Goal: Task Accomplishment & Management: Manage account settings

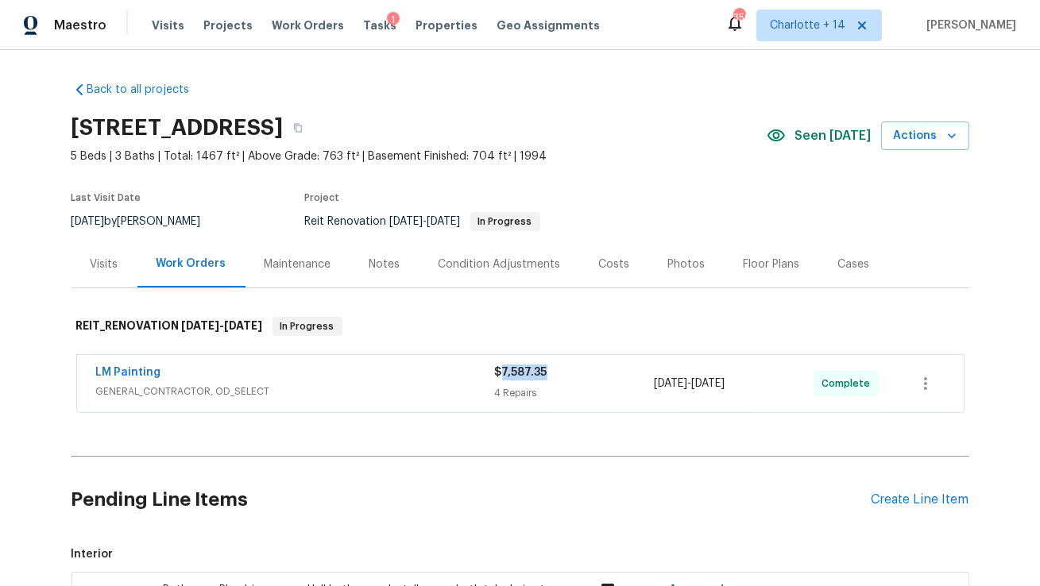
drag, startPoint x: 546, startPoint y: 372, endPoint x: 498, endPoint y: 375, distance: 47.8
click at [498, 375] on div "$7,587.35" at bounding box center [575, 373] width 160 height 16
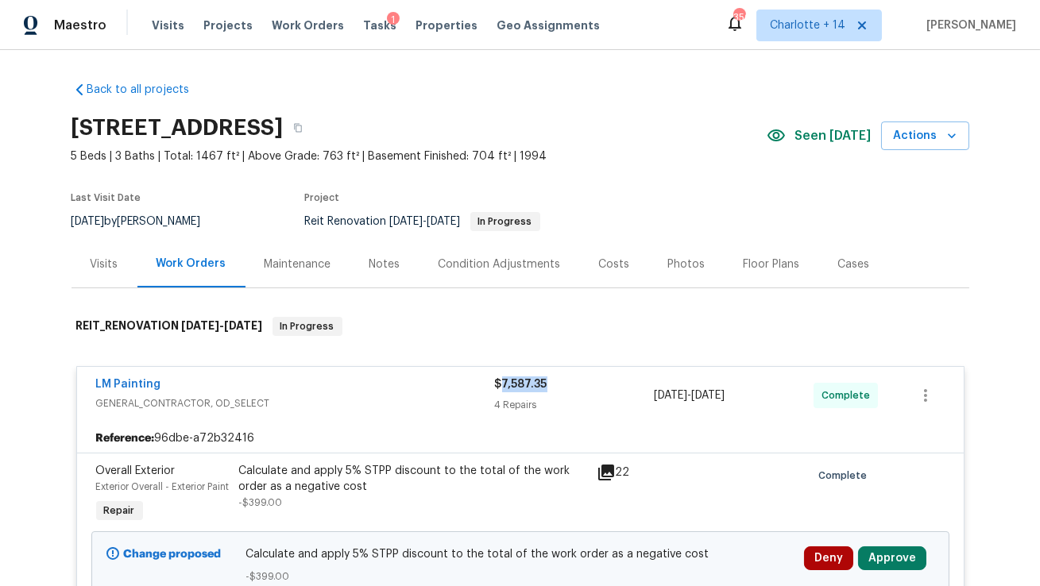
copy span "7,587.35"
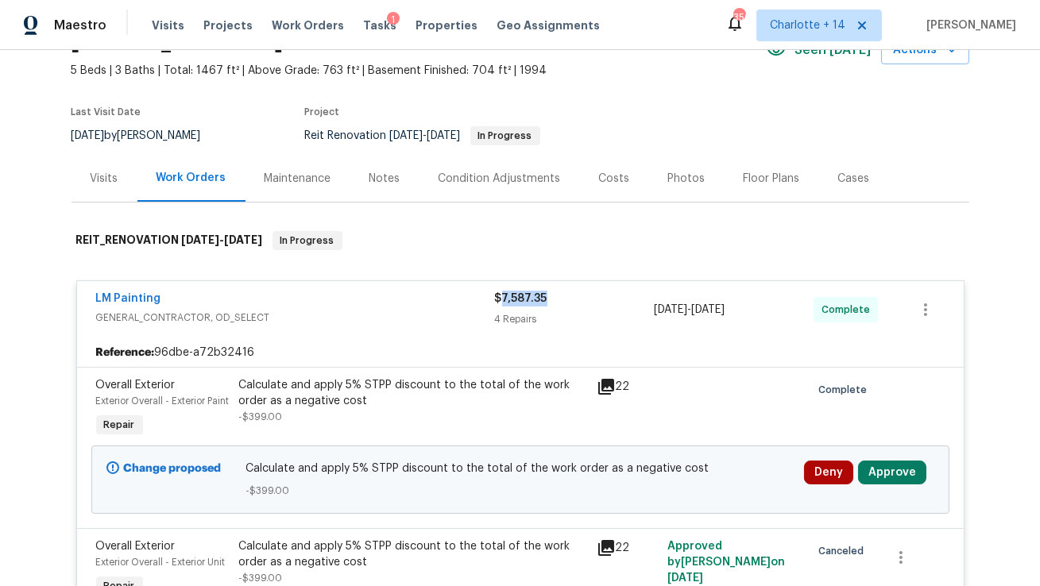
scroll to position [90, 0]
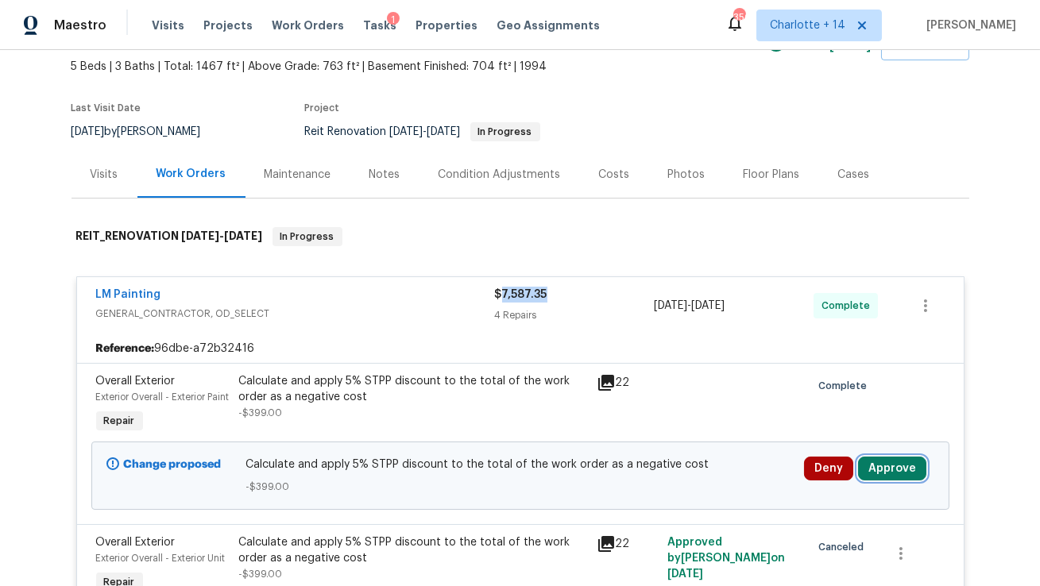
click at [890, 481] on button "Approve" at bounding box center [892, 469] width 68 height 24
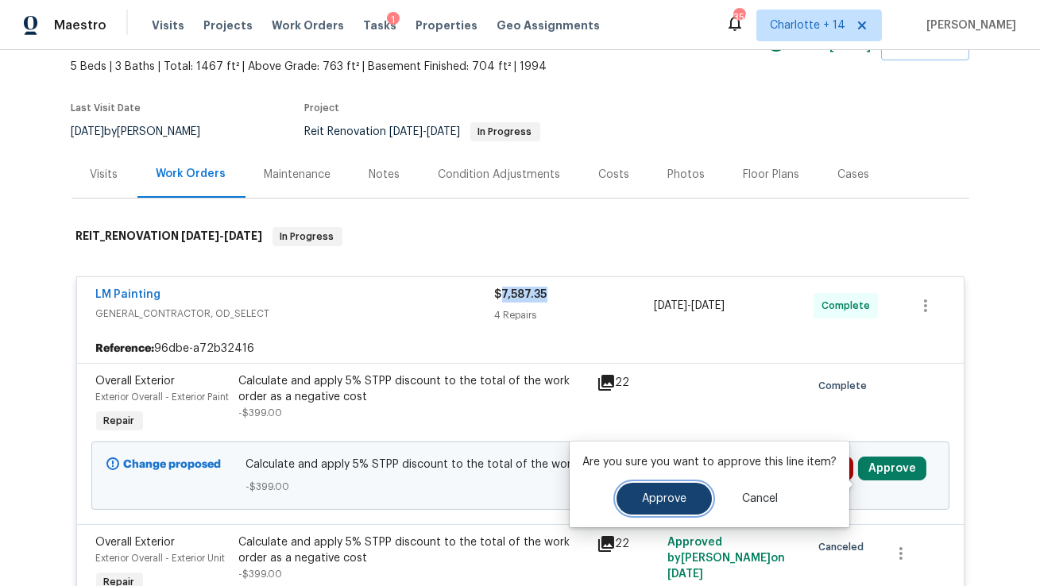
click at [665, 501] on span "Approve" at bounding box center [664, 499] width 44 height 12
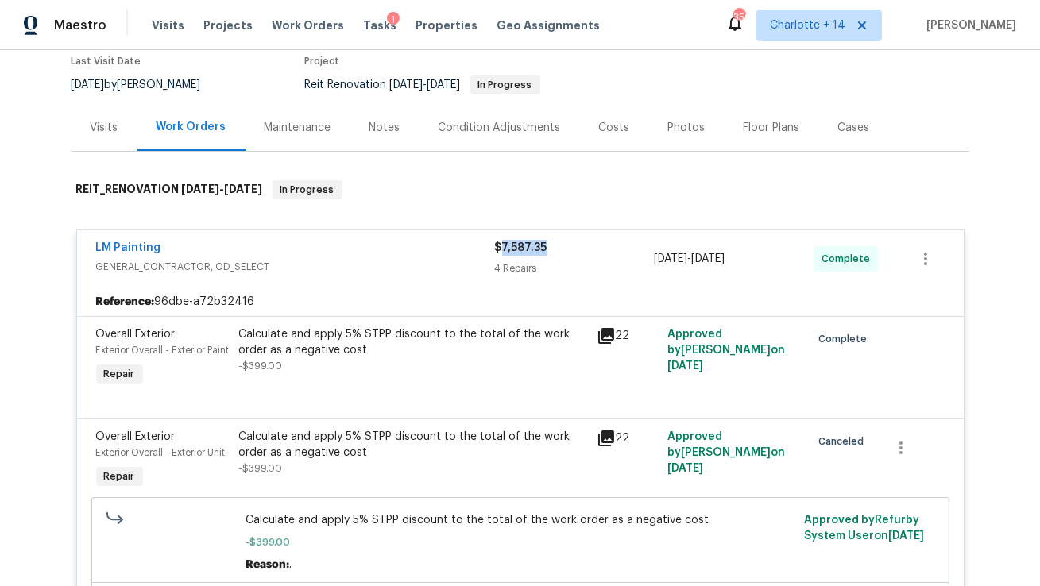
scroll to position [119, 0]
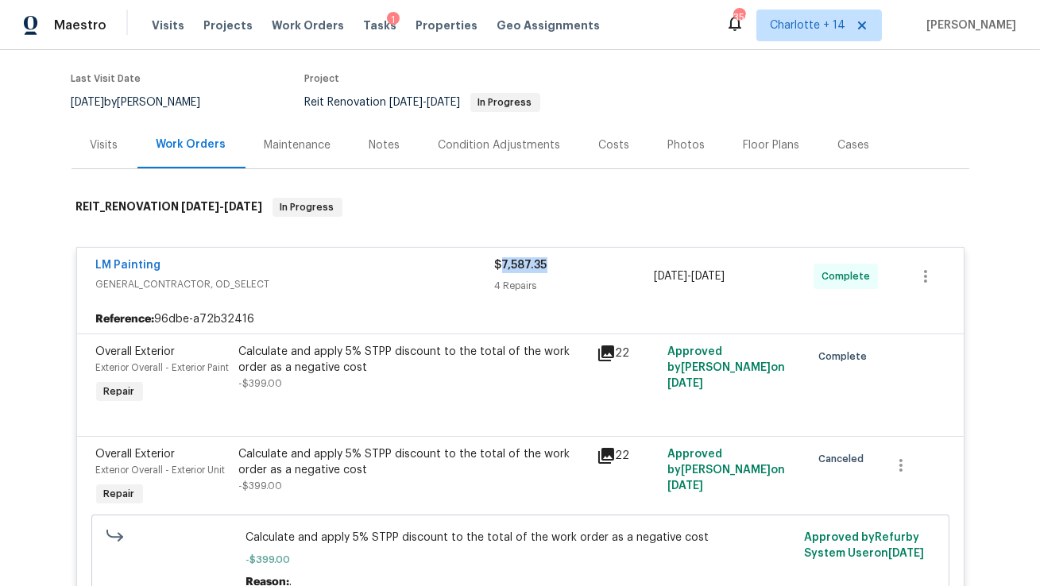
copy span "7,587.35"
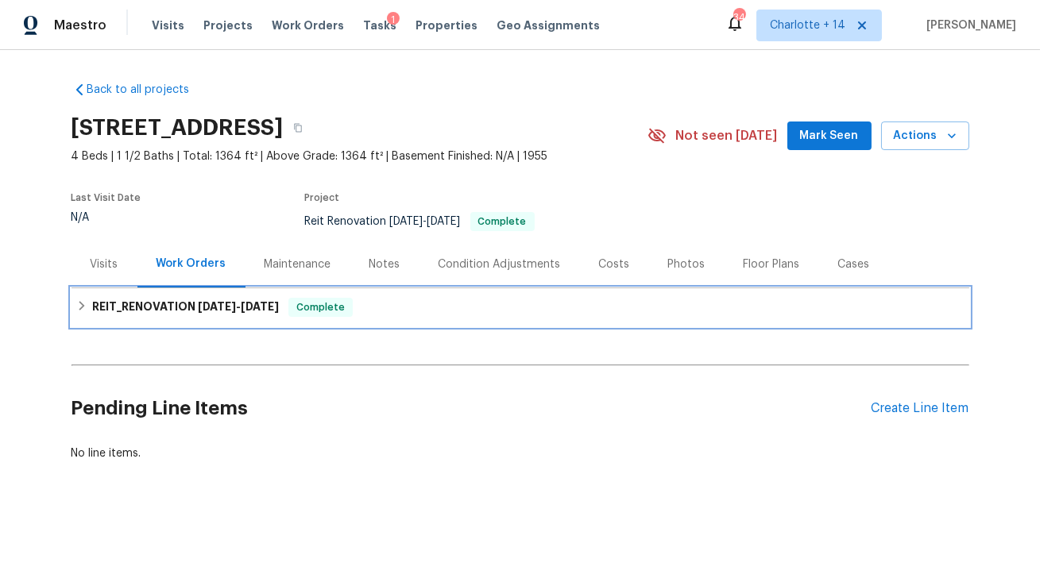
click at [230, 309] on span "8/4/25" at bounding box center [217, 306] width 38 height 11
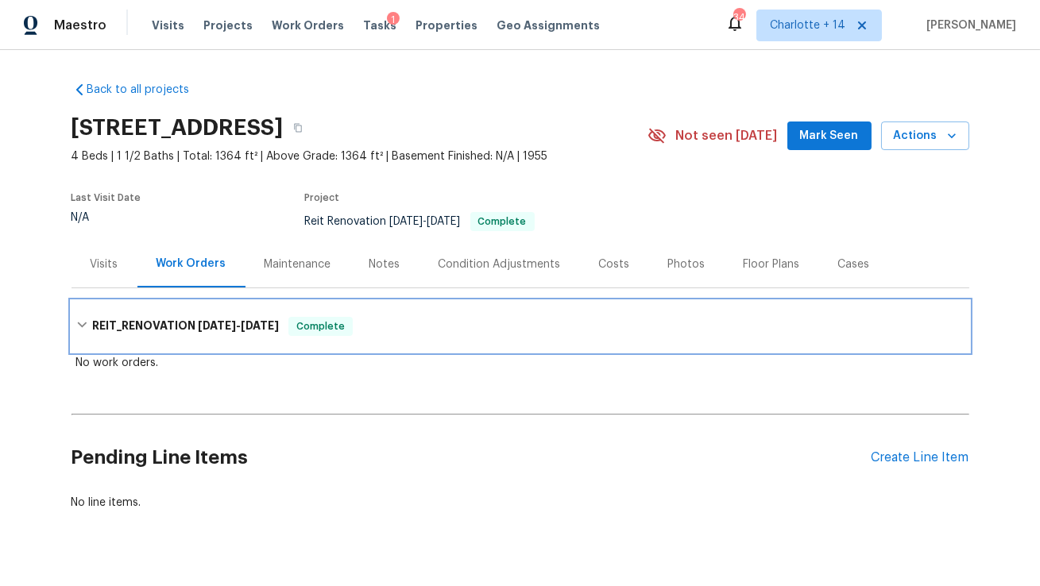
click at [229, 321] on span "8/4/25" at bounding box center [217, 325] width 38 height 11
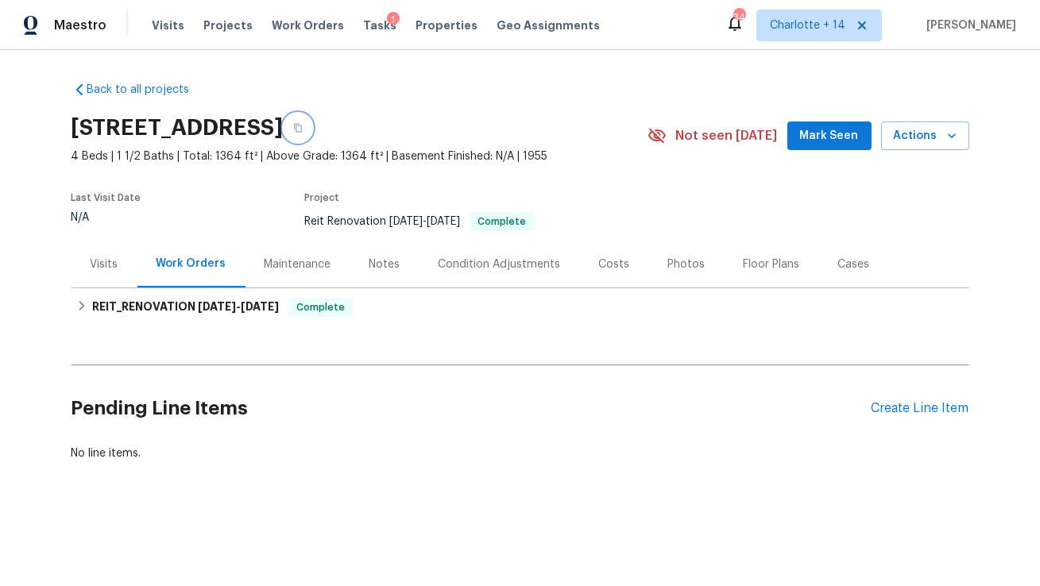
click at [303, 124] on icon "button" at bounding box center [298, 128] width 10 height 10
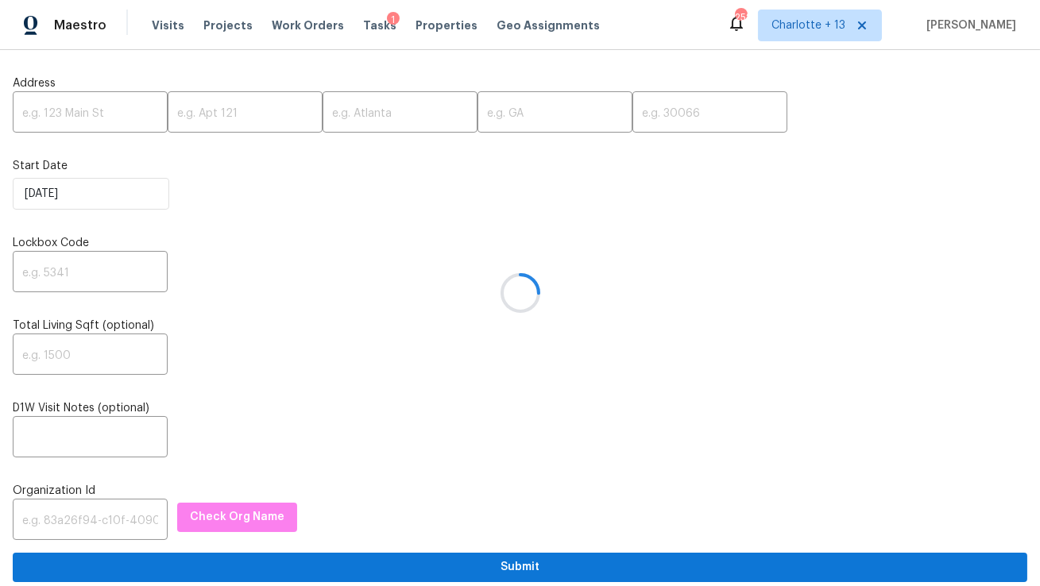
click at [74, 110] on div at bounding box center [520, 293] width 1040 height 586
click at [74, 112] on input "text" at bounding box center [90, 113] width 155 height 37
paste input "3211 Sandusky Dr, Decatur, GA 30032"
click at [119, 112] on input "3211 Sandusky Dr, Decatur, GA 30032" at bounding box center [90, 113] width 155 height 37
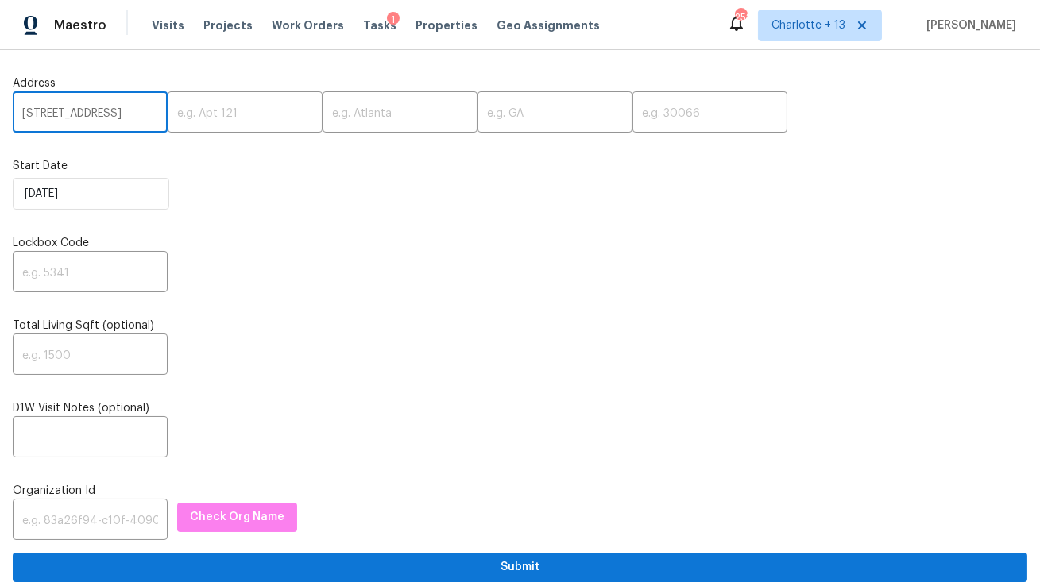
click at [119, 112] on input "3211 Sandusky Dr, Decatur, GA 30032" at bounding box center [90, 113] width 155 height 37
type input "3211 Sandusky Dr, Decatur, GA"
click at [632, 113] on input "text" at bounding box center [709, 113] width 155 height 37
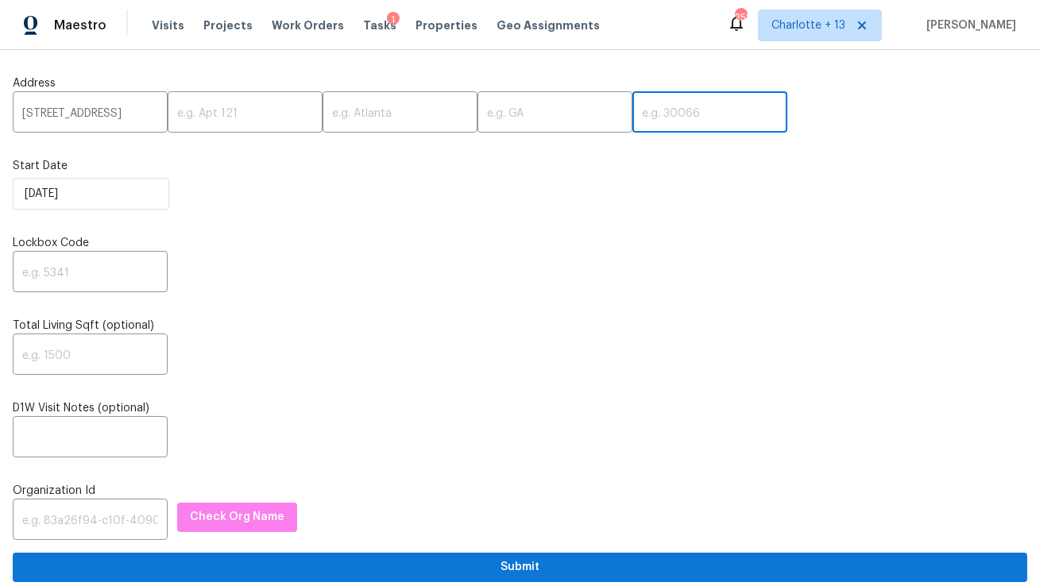
paste input "30032"
type input "30032"
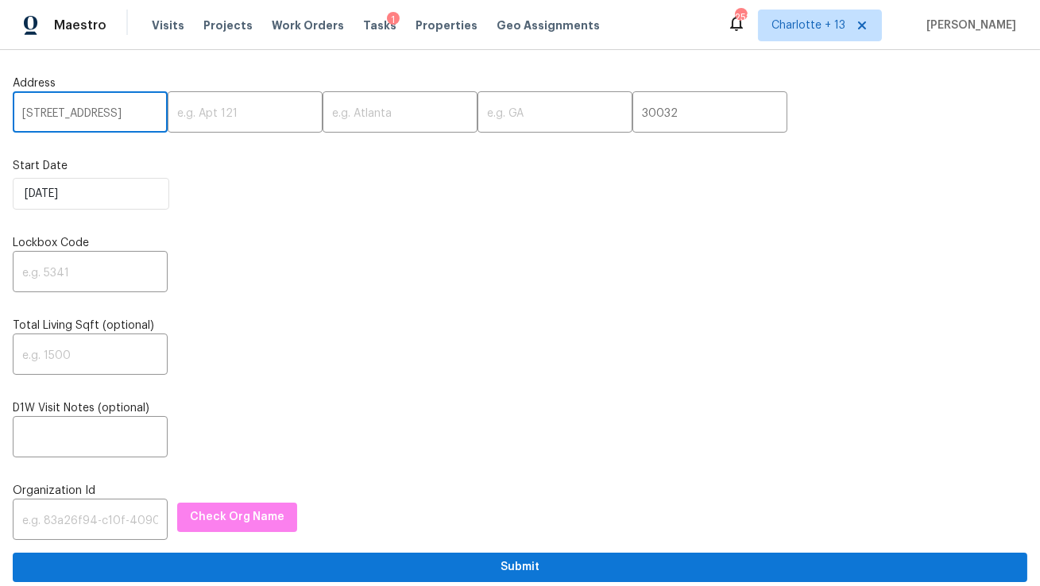
click at [128, 116] on input "3211 Sandusky Dr, Decatur, GA" at bounding box center [90, 113] width 155 height 37
type input "3211 Sandusky Dr,, GA"
click at [323, 110] on input "text" at bounding box center [400, 113] width 155 height 37
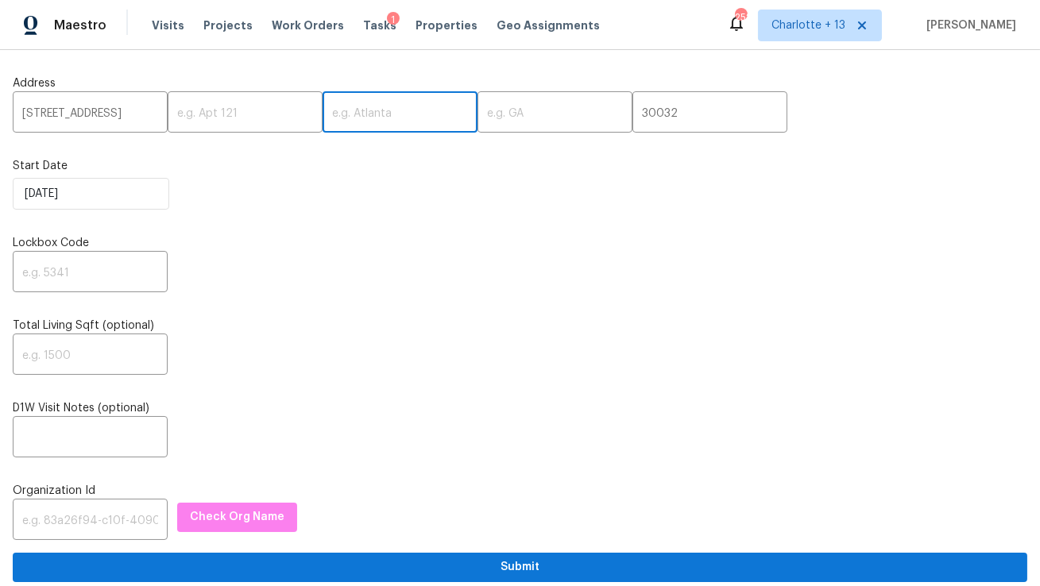
paste input "Decatur"
type input "Decatur"
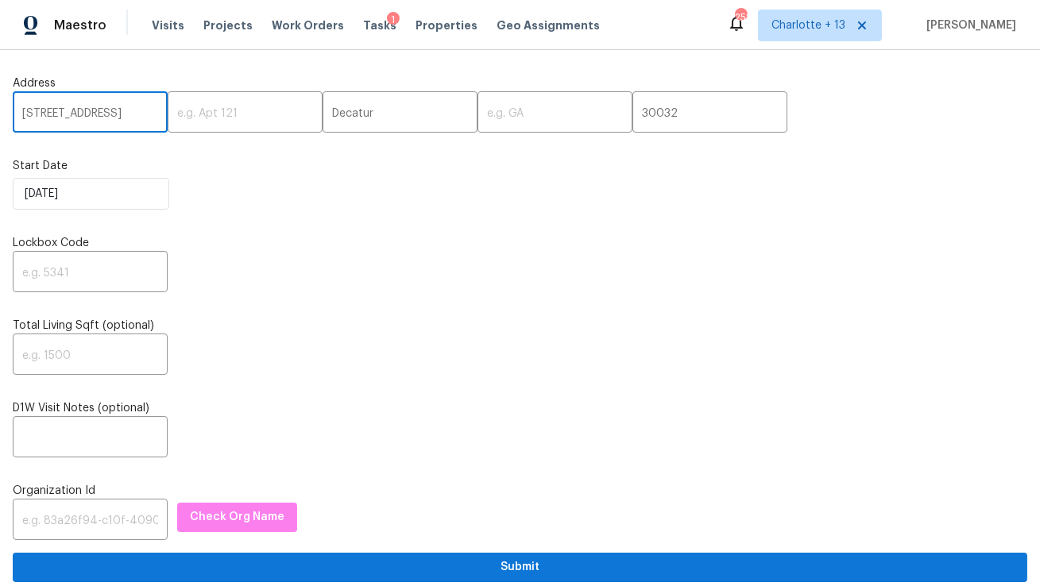
click at [143, 118] on input "3211 Sandusky Dr,, GA" at bounding box center [90, 113] width 155 height 37
click at [129, 115] on input "3211 Sandusky Dr,, GA" at bounding box center [90, 113] width 155 height 37
type input "3211 Sandusky Dr,,"
click at [477, 120] on input "text" at bounding box center [554, 113] width 155 height 37
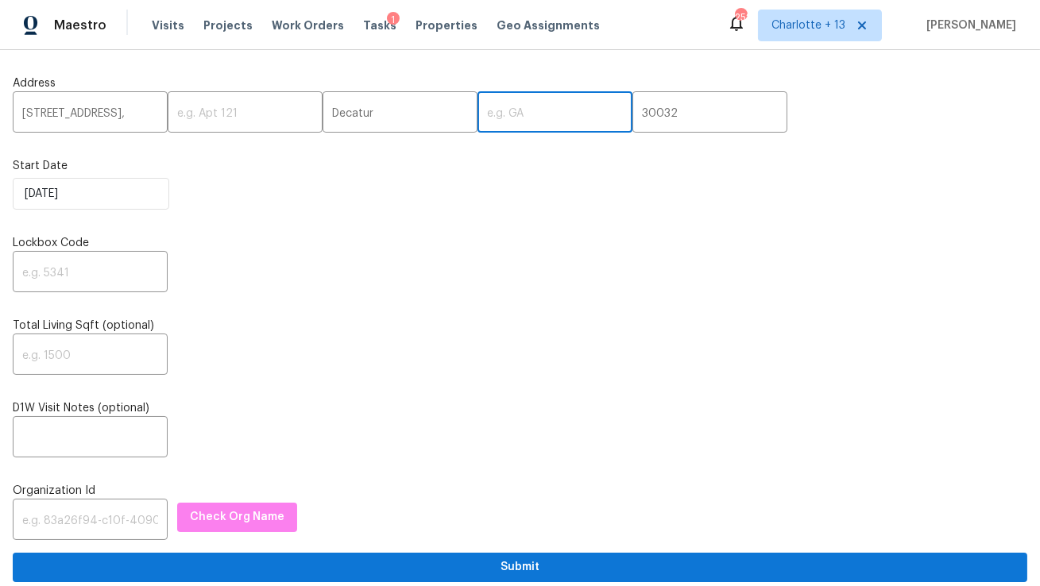
paste input "GA"
type input "GA"
click at [131, 112] on input "3211 Sandusky Dr,," at bounding box center [90, 113] width 155 height 37
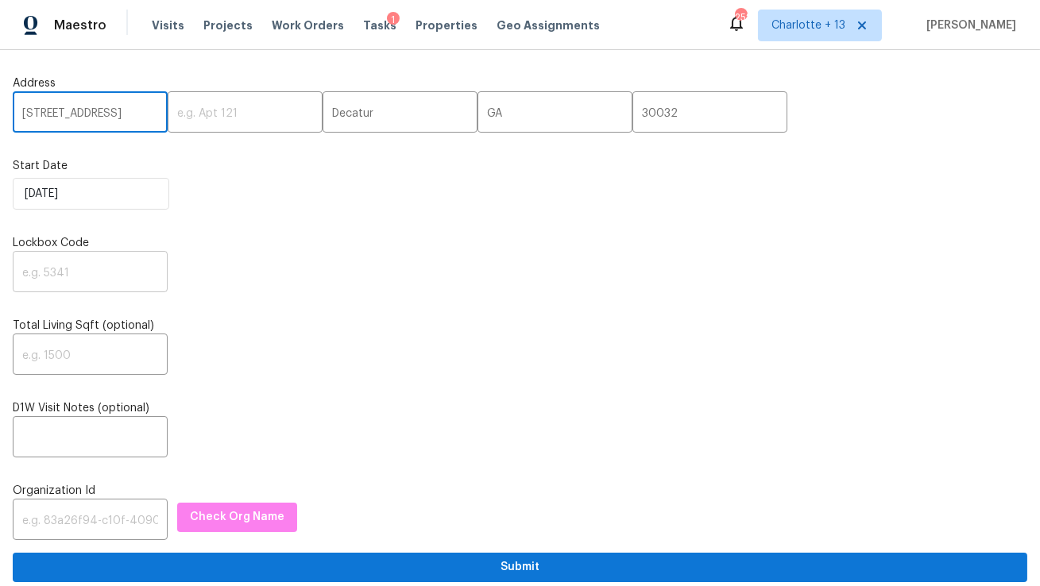
type input "3211 Sandusky Dr"
click at [98, 292] on input "text" at bounding box center [90, 273] width 155 height 37
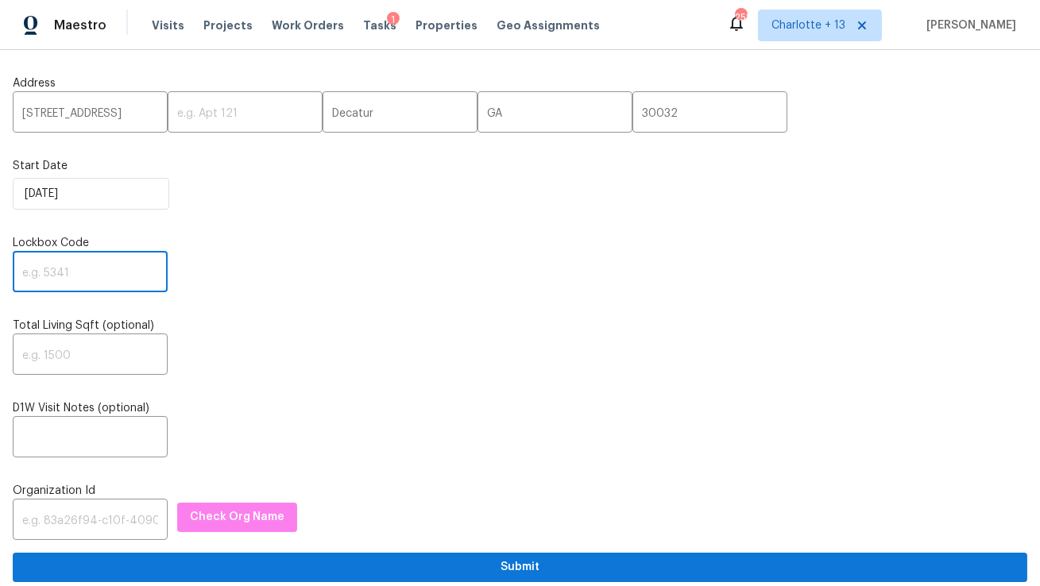
paste input "3236"
type input "3236"
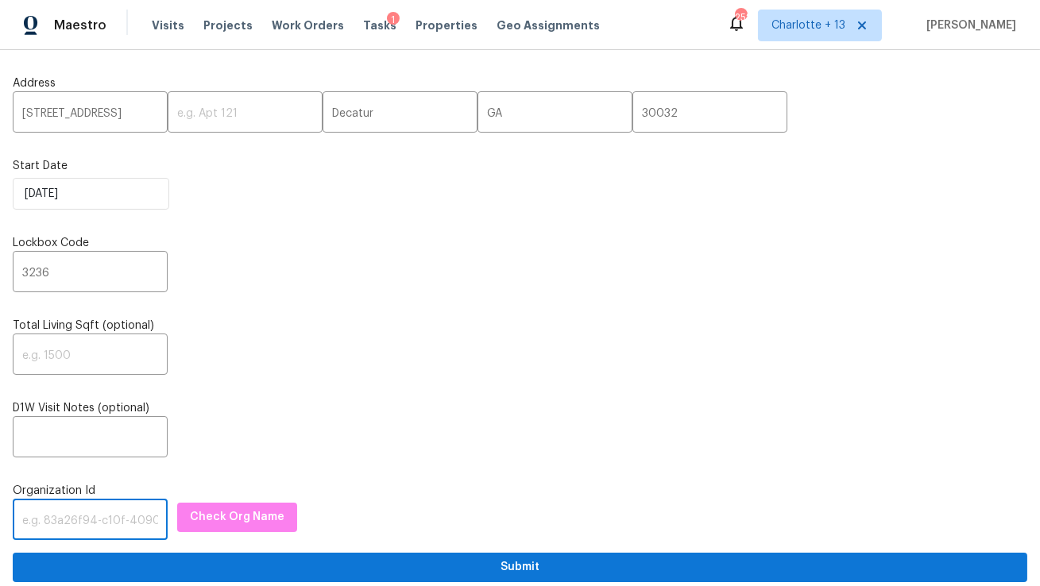
click at [100, 529] on input "text" at bounding box center [90, 521] width 155 height 37
paste input "1349d153-b359-4f9b-b4dd-758ff939cc37"
type input "1349d153-b359-4f9b-b4dd-758ff939cc37"
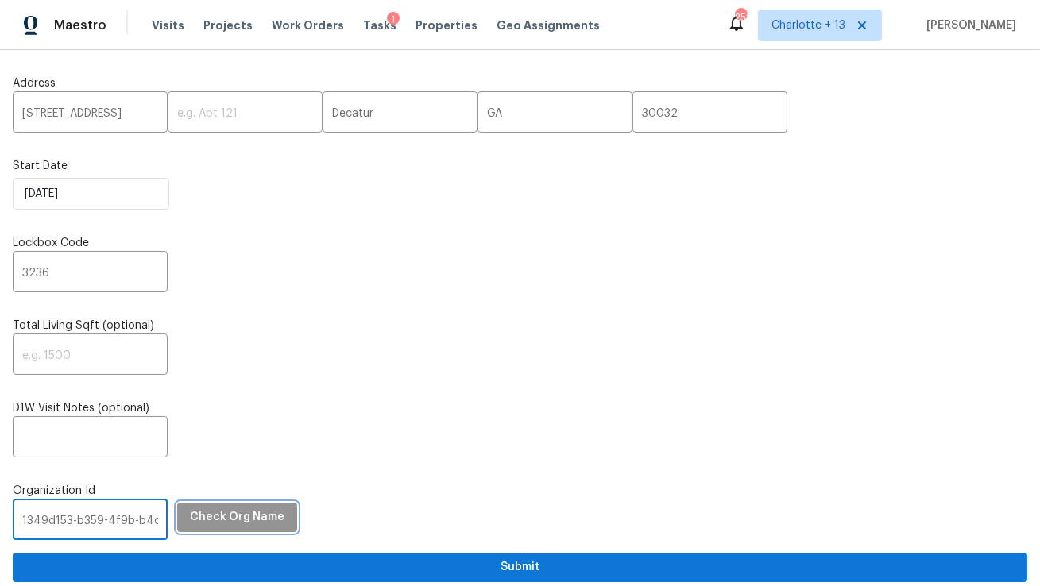
click at [216, 516] on span "Check Org Name" at bounding box center [237, 518] width 95 height 20
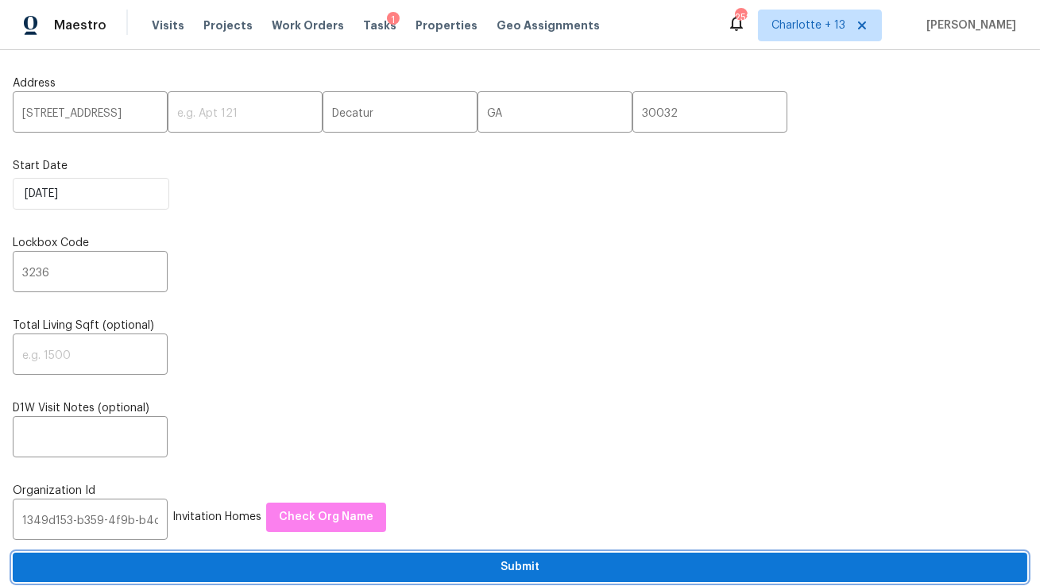
click at [215, 570] on span "Submit" at bounding box center [519, 568] width 989 height 20
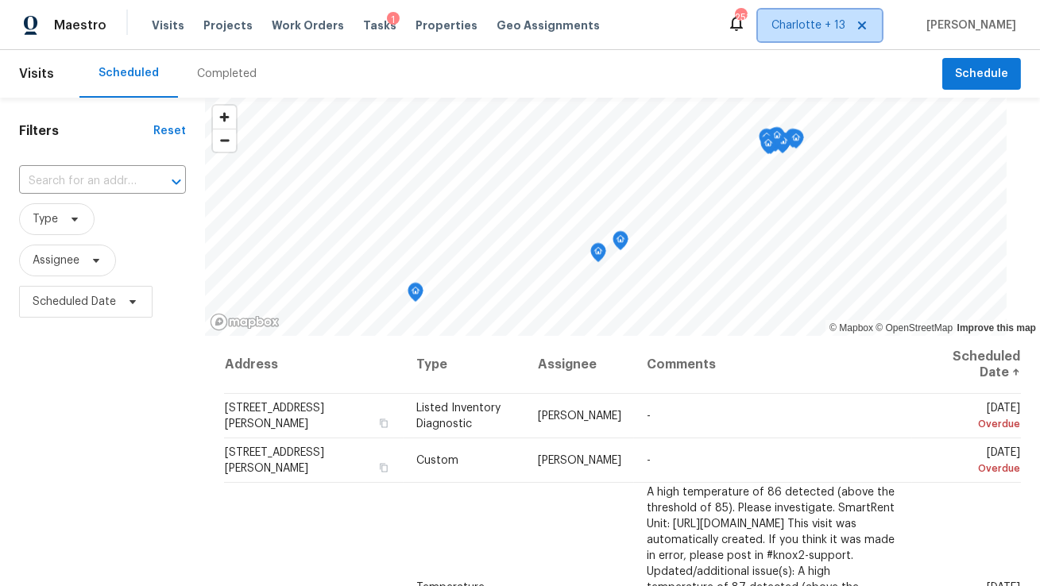
click at [868, 25] on span at bounding box center [859, 25] width 17 height 13
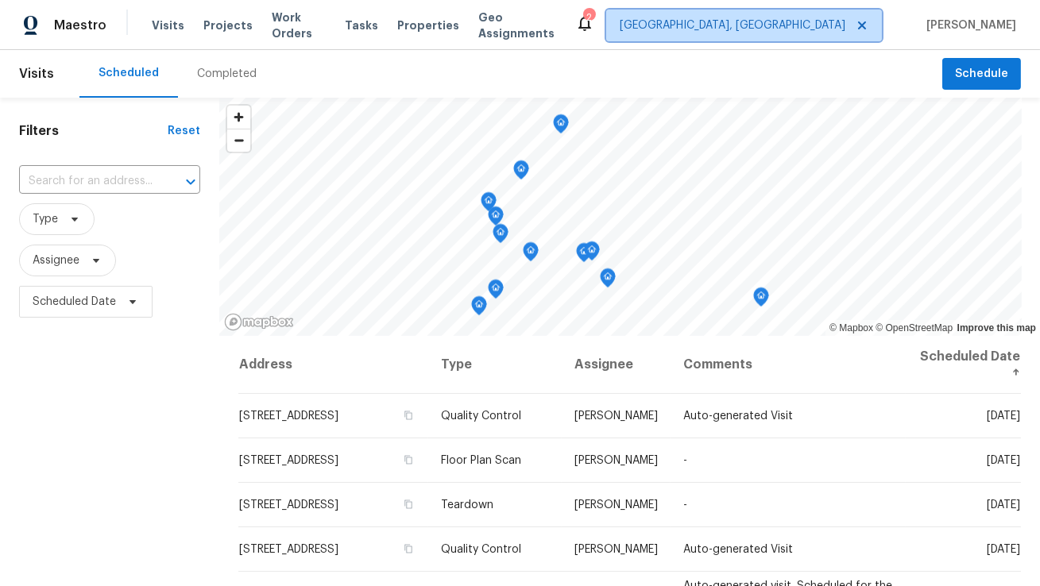
click at [845, 21] on span "[GEOGRAPHIC_DATA], [GEOGRAPHIC_DATA]" at bounding box center [733, 25] width 226 height 16
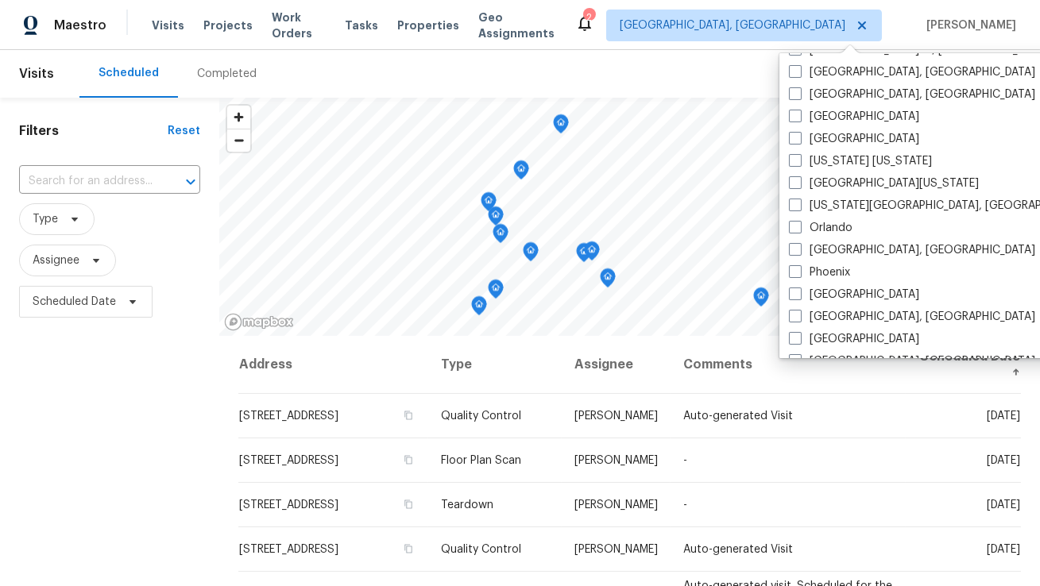
scroll to position [727, 0]
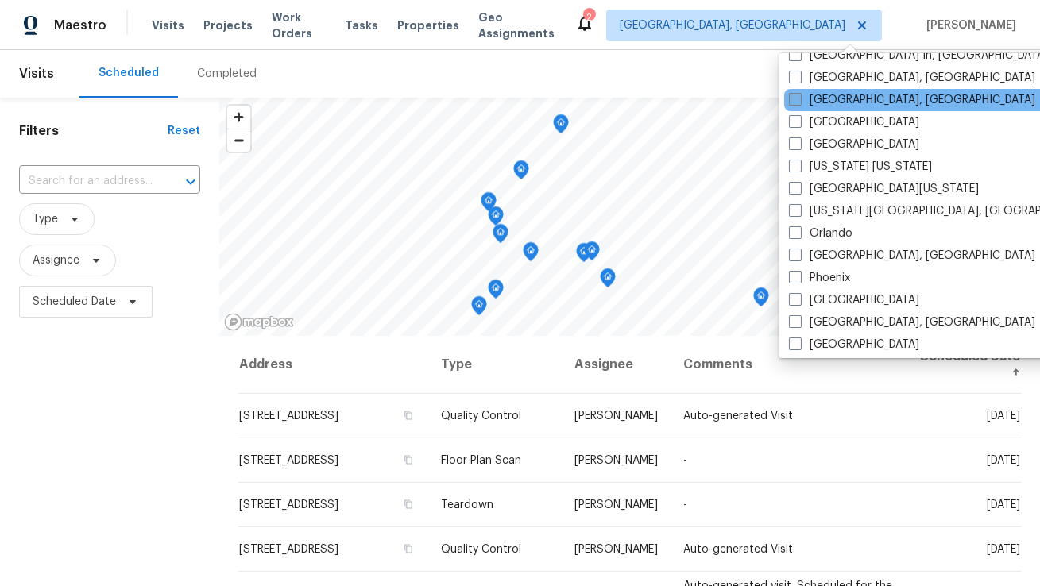
click at [835, 98] on label "[GEOGRAPHIC_DATA], [GEOGRAPHIC_DATA]" at bounding box center [912, 100] width 246 height 16
click at [799, 98] on input "[GEOGRAPHIC_DATA], [GEOGRAPHIC_DATA]" at bounding box center [794, 97] width 10 height 10
checkbox input "true"
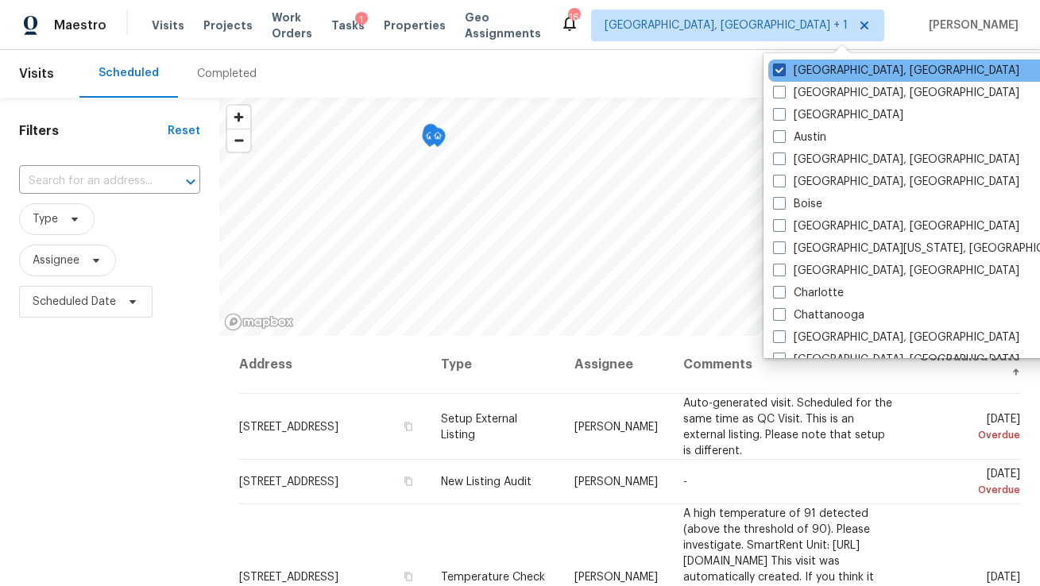
click at [809, 68] on label "Albuquerque, NM" at bounding box center [896, 71] width 246 height 16
click at [783, 68] on input "Albuquerque, NM" at bounding box center [778, 68] width 10 height 10
checkbox input "false"
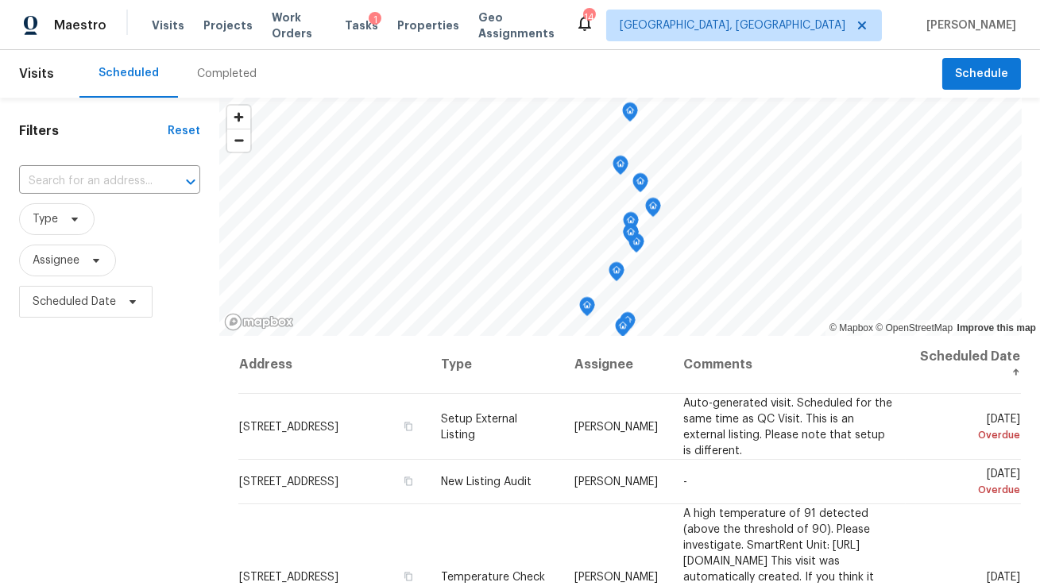
click at [731, 72] on div "Scheduled Completed" at bounding box center [510, 74] width 863 height 48
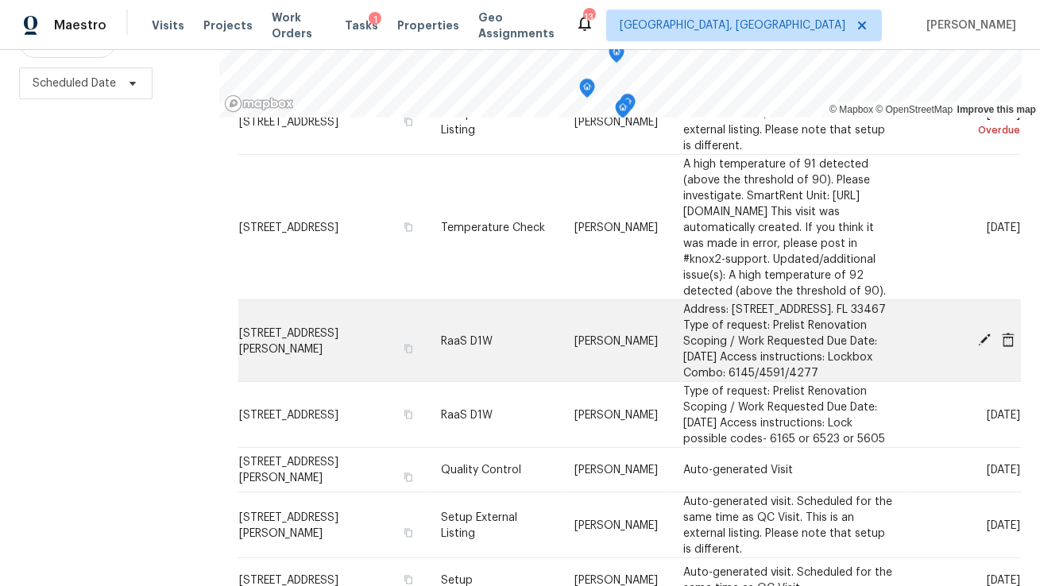
scroll to position [91, 0]
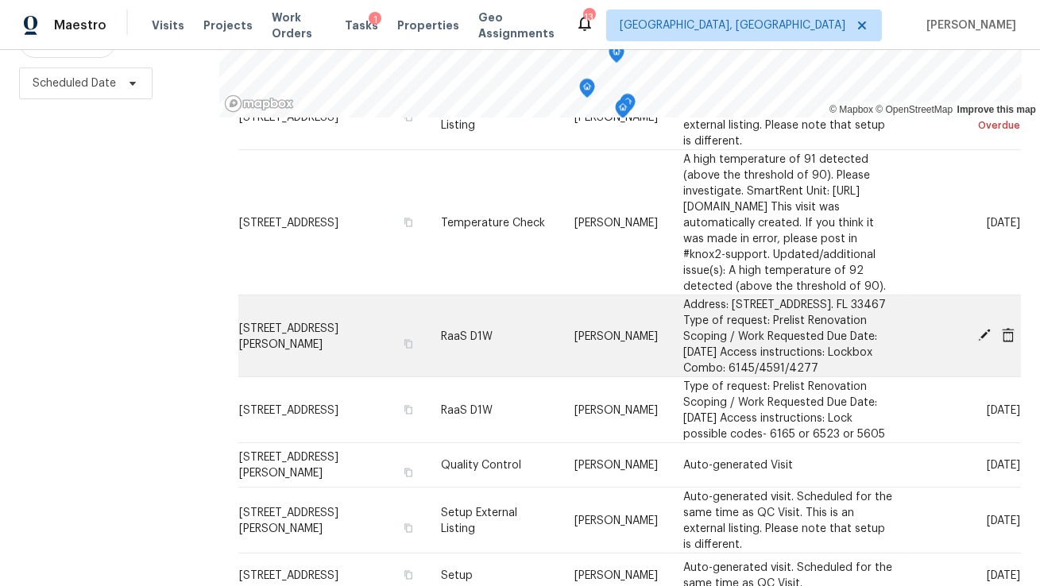
click at [1014, 328] on icon at bounding box center [1008, 335] width 14 height 14
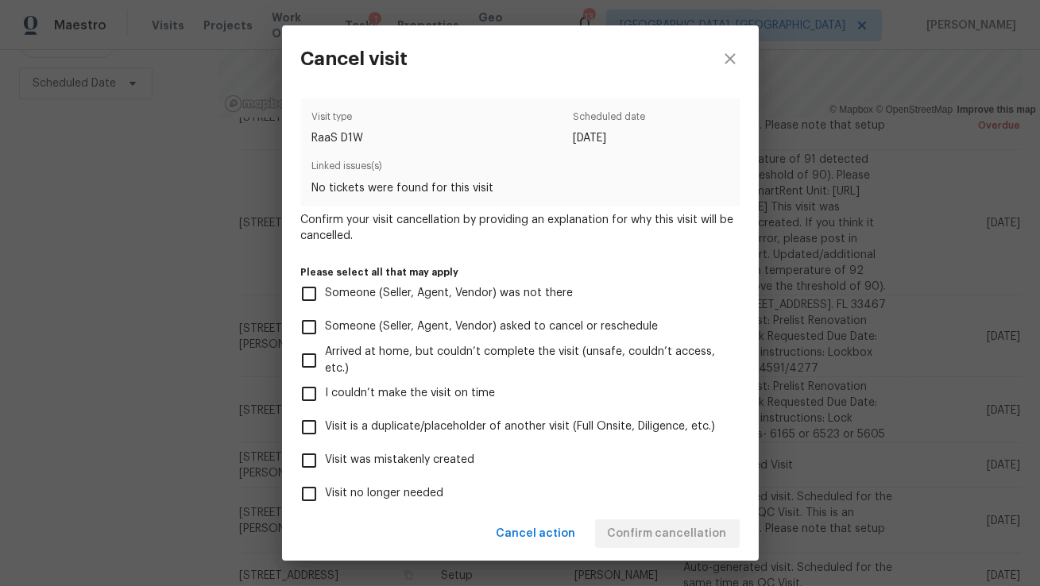
click at [446, 464] on span "Visit was mistakenly created" at bounding box center [400, 460] width 149 height 17
click at [326, 464] on input "Visit was mistakenly created" at bounding box center [308, 460] width 33 height 33
checkbox input "true"
click at [659, 528] on span "Confirm cancellation" at bounding box center [667, 534] width 119 height 20
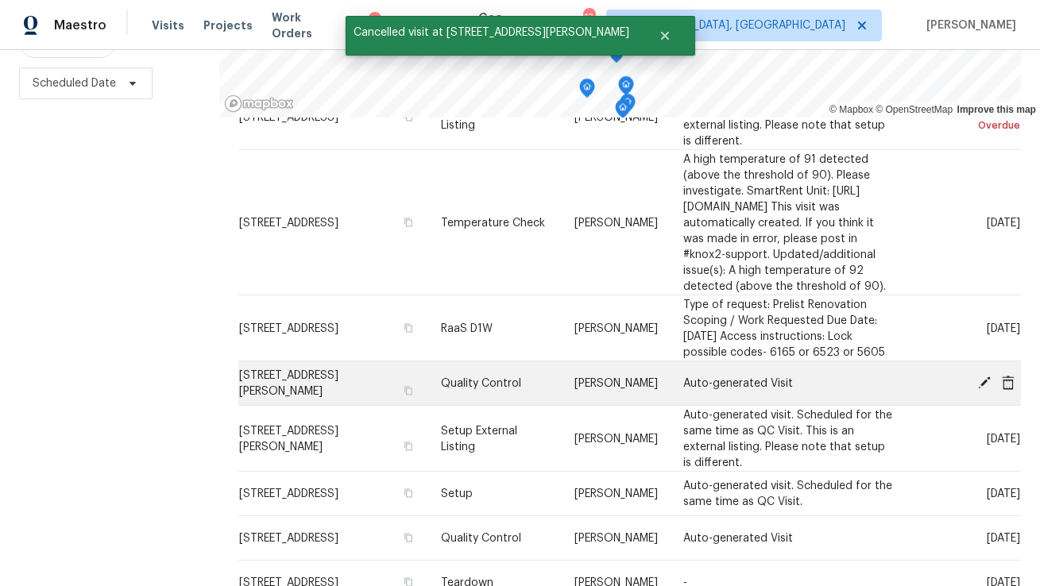
scroll to position [0, 0]
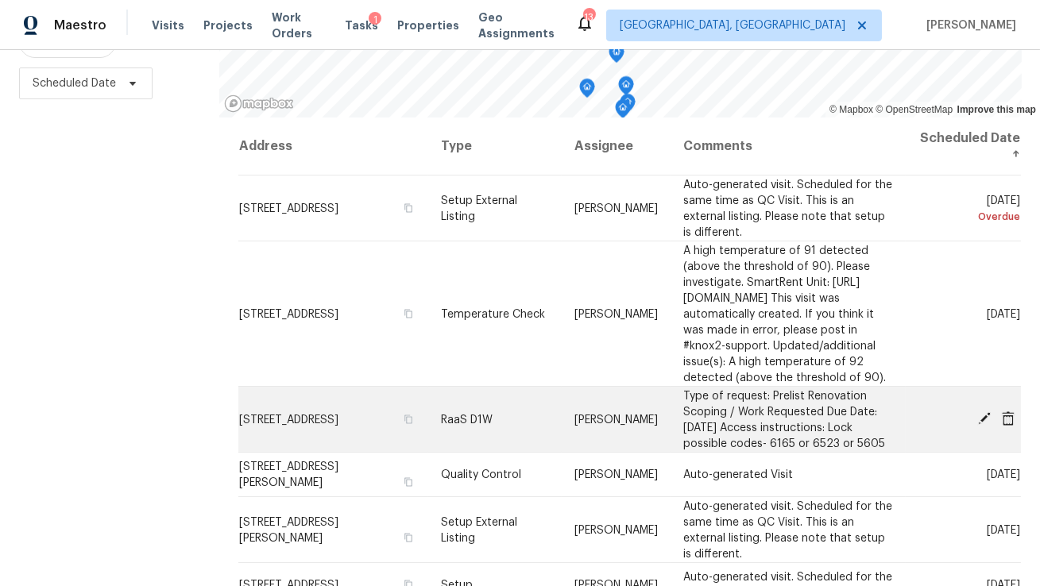
click at [1006, 411] on icon at bounding box center [1008, 418] width 13 height 14
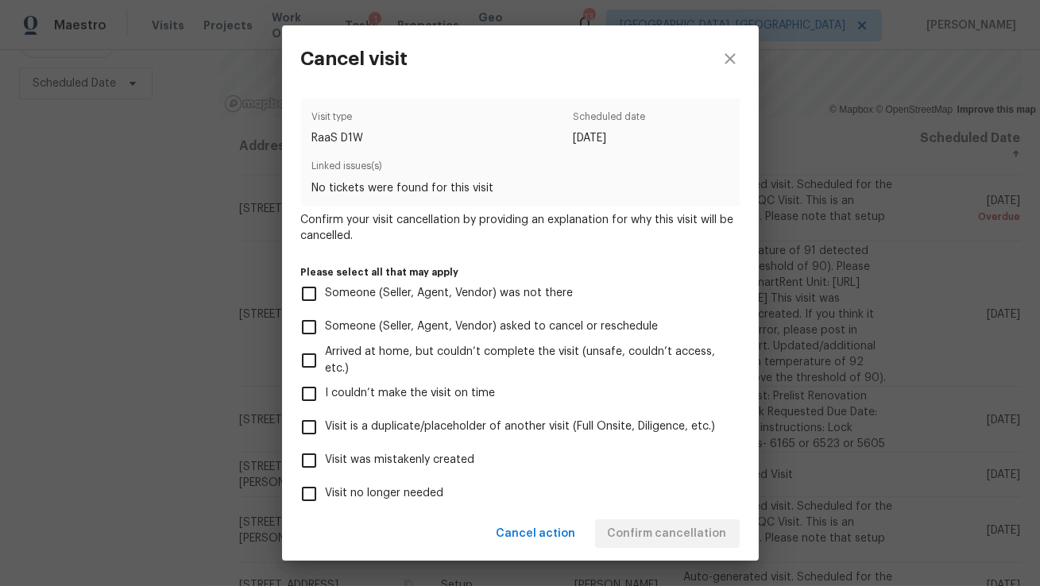
click at [413, 466] on span "Visit was mistakenly created" at bounding box center [400, 460] width 149 height 17
click at [326, 466] on input "Visit was mistakenly created" at bounding box center [308, 460] width 33 height 33
checkbox input "true"
click at [646, 533] on span "Confirm cancellation" at bounding box center [667, 534] width 119 height 20
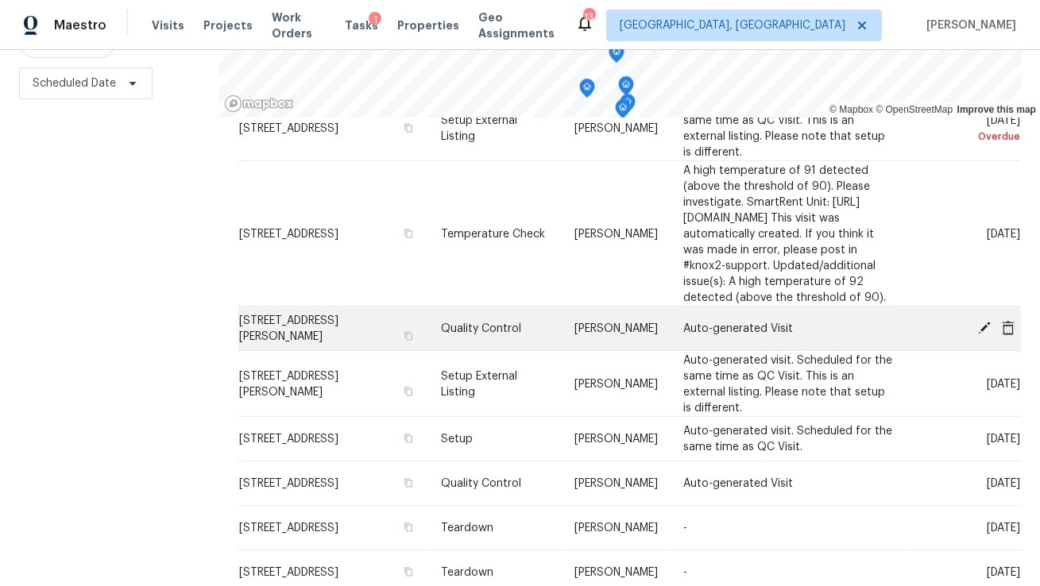
scroll to position [93, 0]
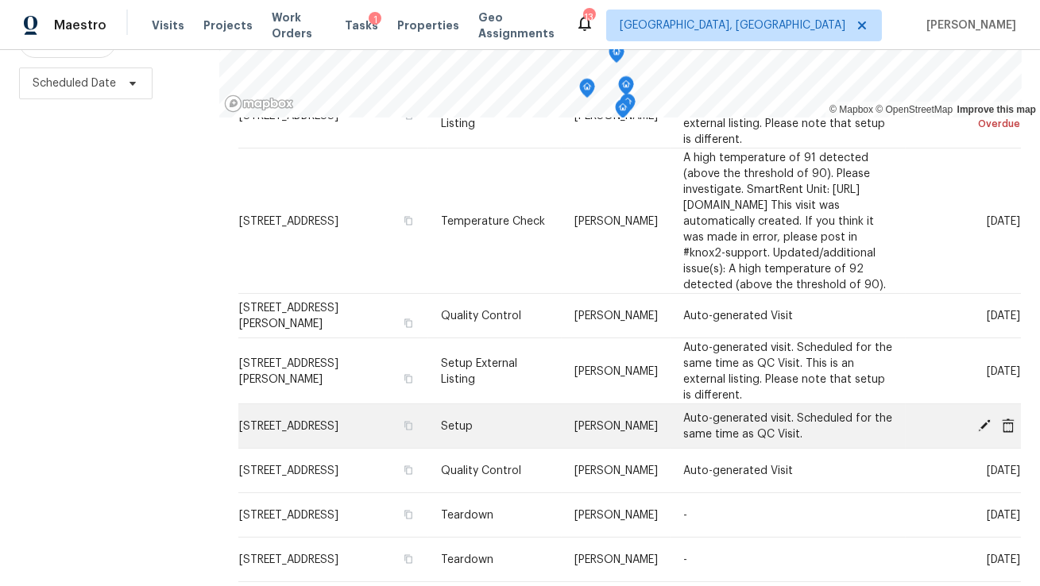
click at [1014, 418] on icon at bounding box center [1008, 425] width 13 height 14
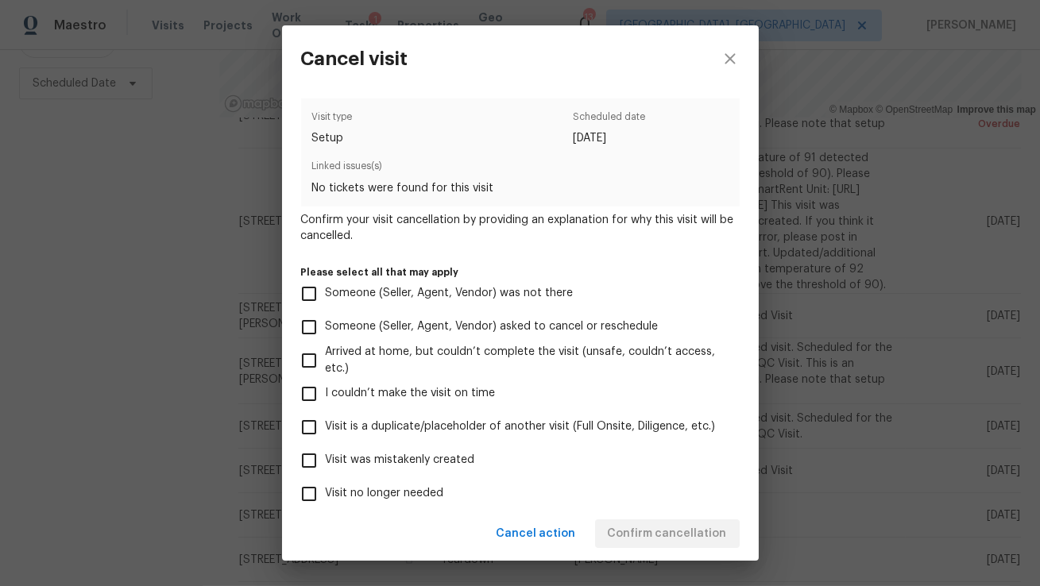
click at [386, 460] on span "Visit was mistakenly created" at bounding box center [400, 460] width 149 height 17
click at [326, 460] on input "Visit was mistakenly created" at bounding box center [308, 460] width 33 height 33
checkbox input "true"
click at [679, 545] on button "Confirm cancellation" at bounding box center [667, 534] width 145 height 29
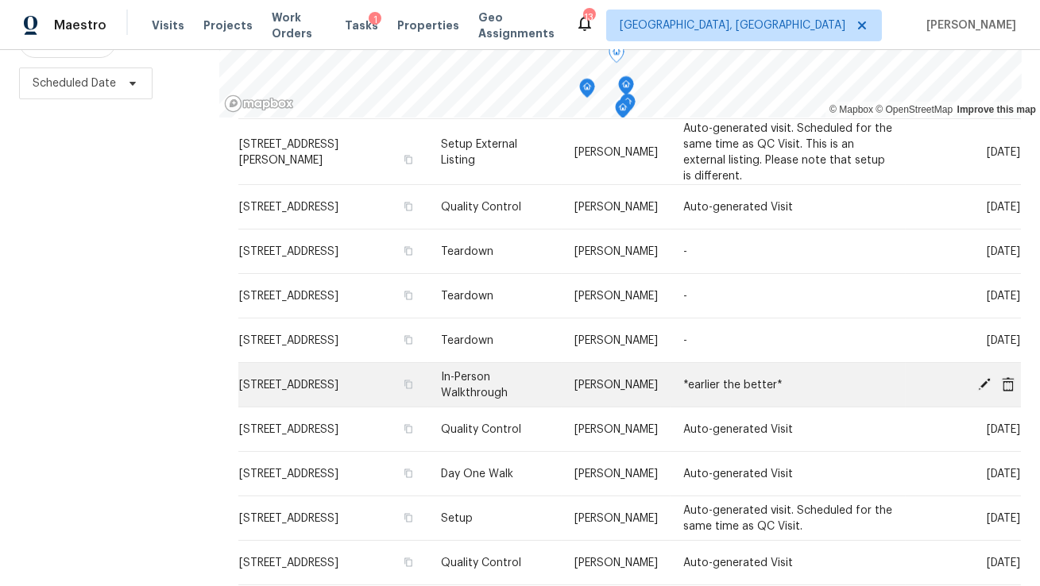
scroll to position [316, 0]
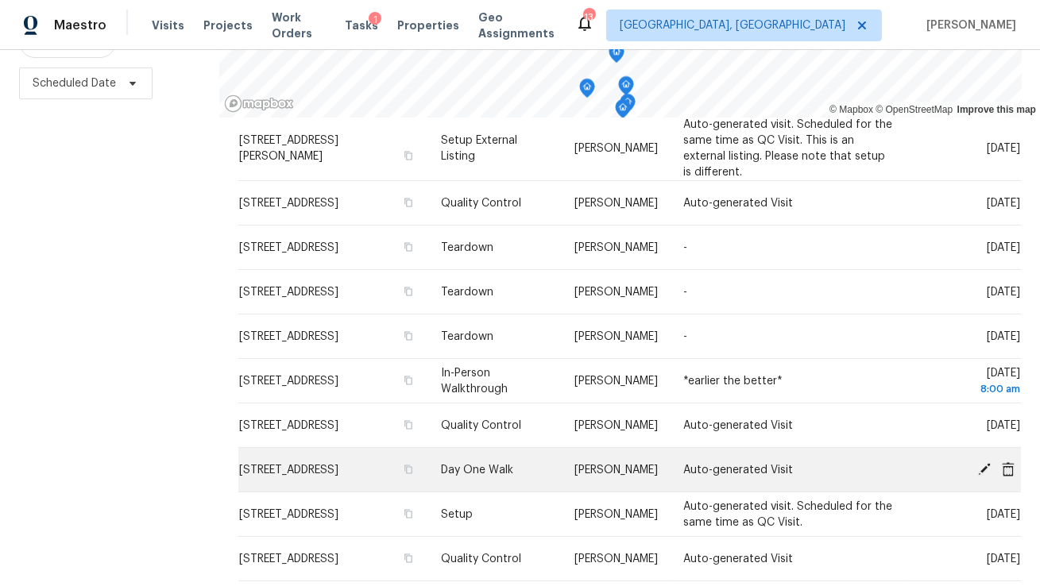
click at [991, 462] on icon at bounding box center [984, 469] width 14 height 14
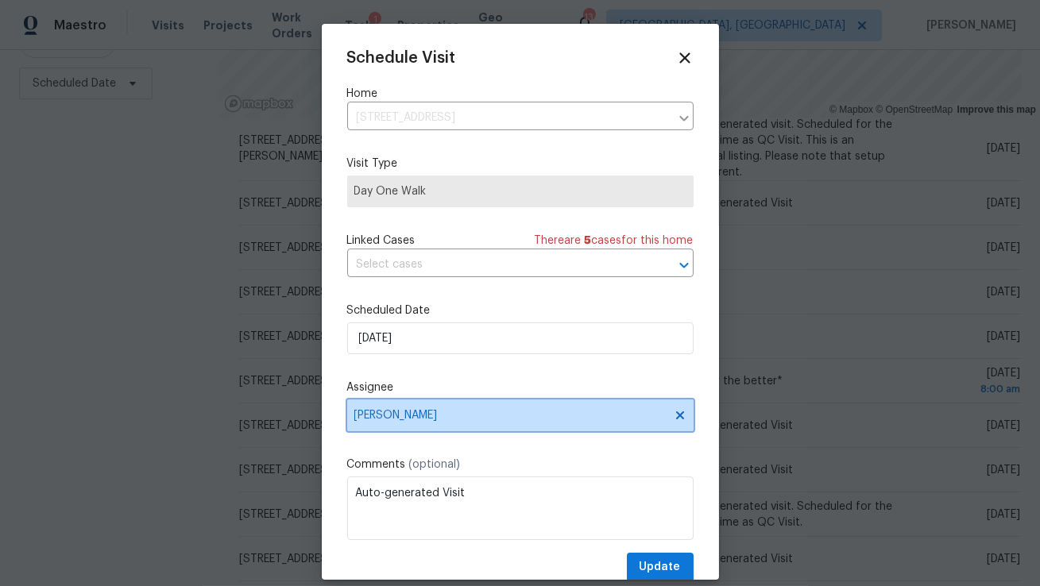
click at [448, 412] on span "[PERSON_NAME]" at bounding box center [509, 415] width 311 height 13
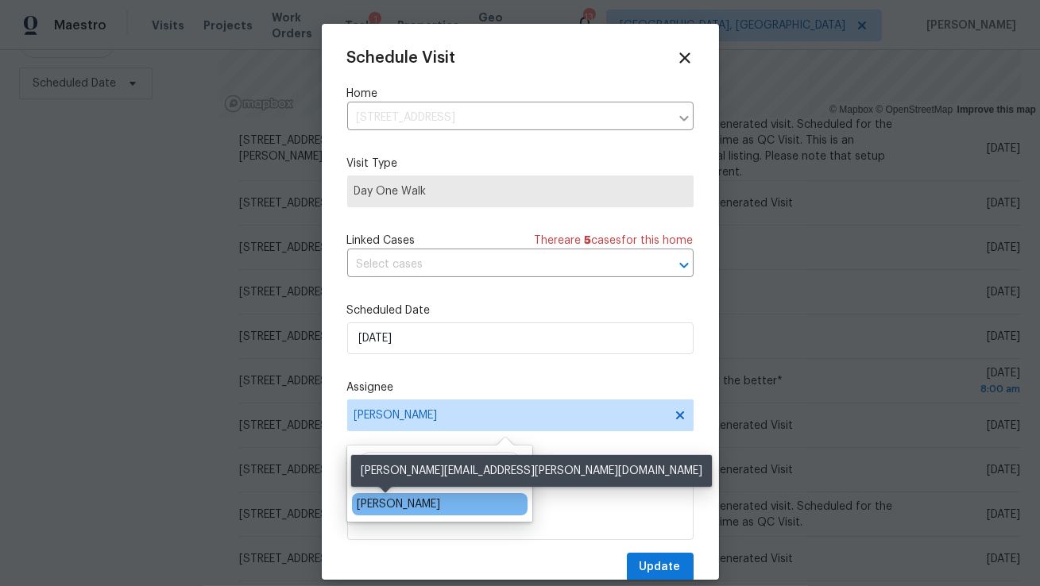
type input "jef"
click at [376, 504] on div "[PERSON_NAME]" at bounding box center [398, 504] width 83 height 16
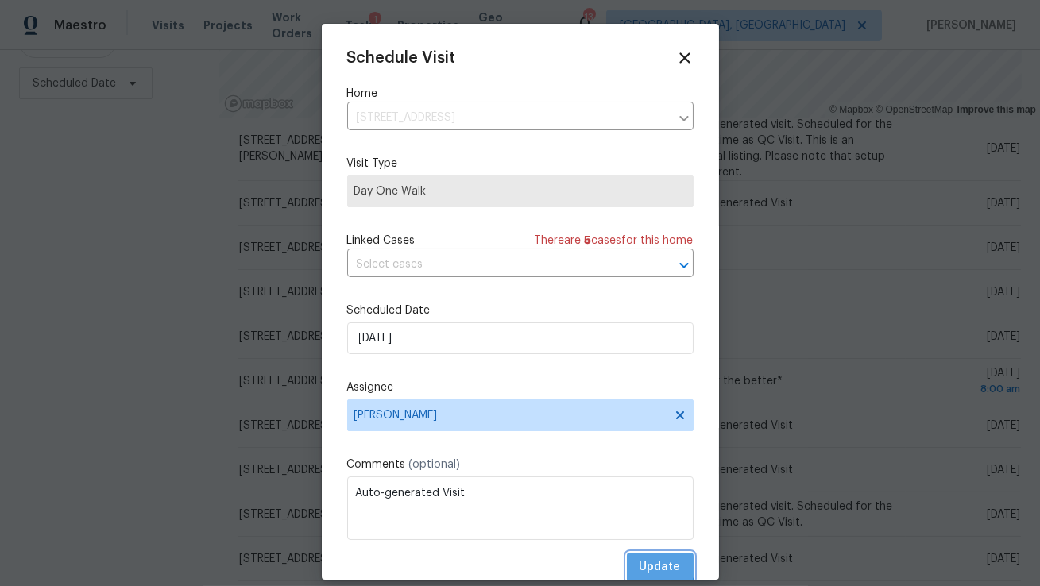
click at [656, 566] on span "Update" at bounding box center [659, 568] width 41 height 20
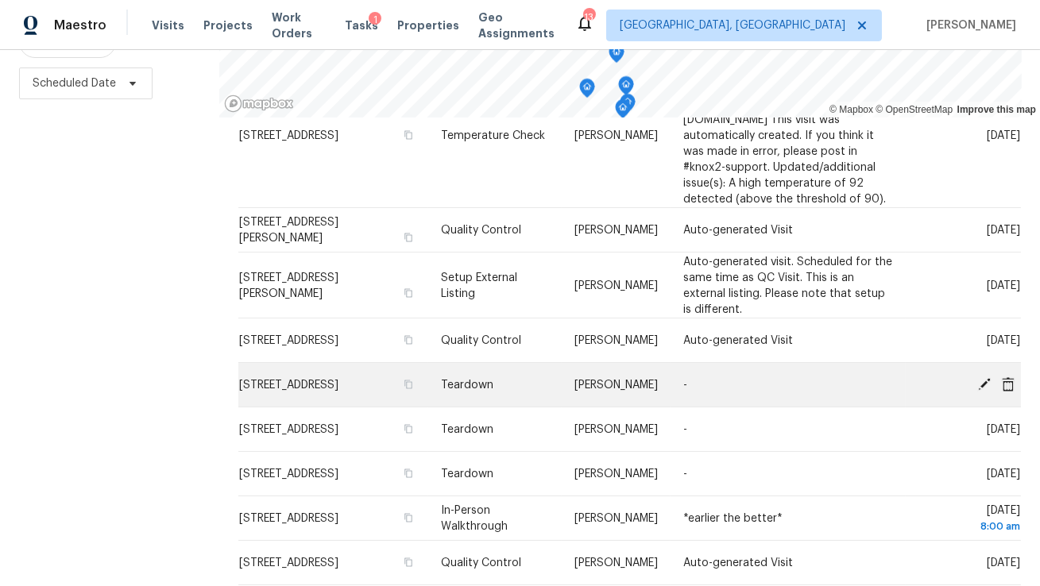
scroll to position [183, 0]
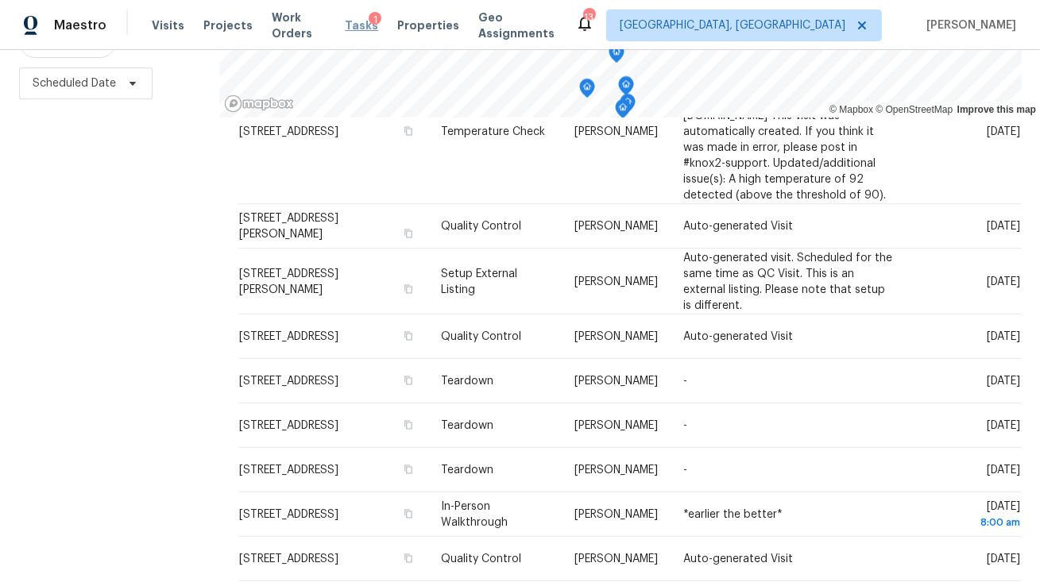
click at [366, 21] on span "Tasks" at bounding box center [361, 25] width 33 height 11
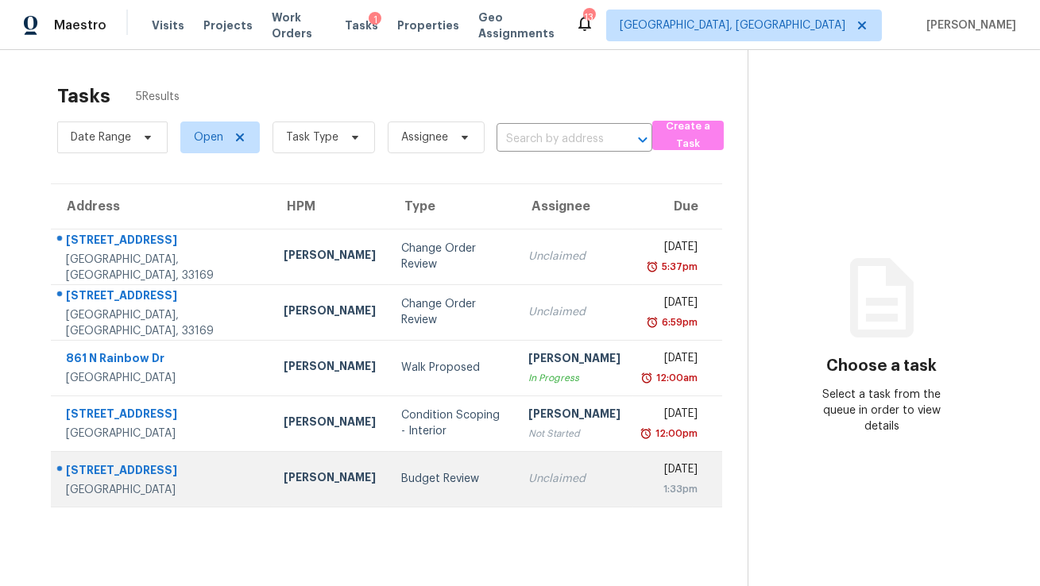
click at [401, 485] on div "Budget Review" at bounding box center [452, 479] width 102 height 16
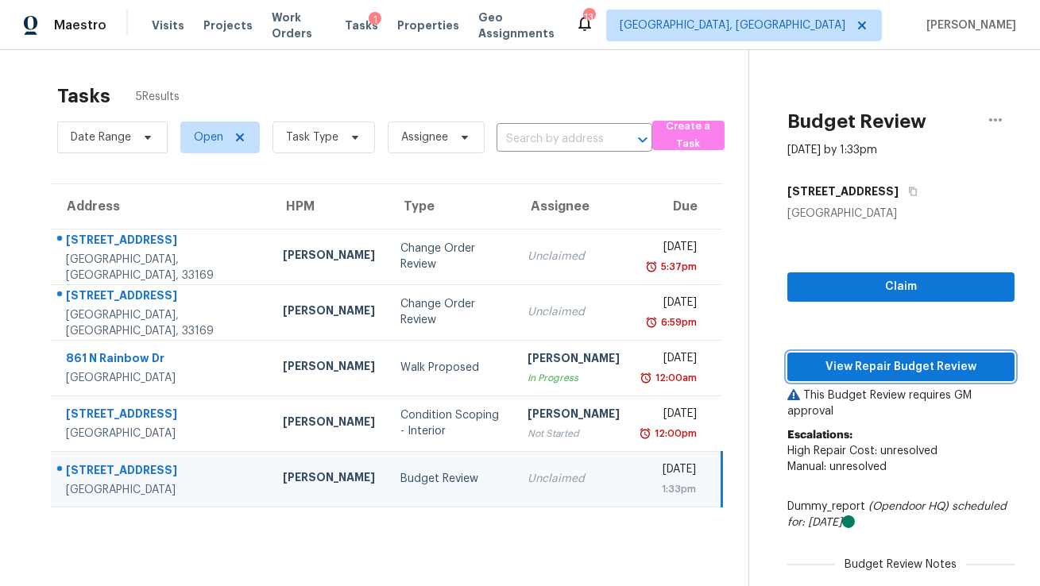
click at [861, 371] on span "View Repair Budget Review" at bounding box center [901, 367] width 202 height 20
